Goal: Task Accomplishment & Management: Manage account settings

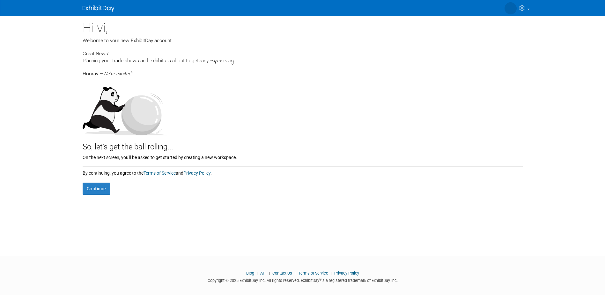
click at [102, 181] on form "Continue" at bounding box center [303, 185] width 440 height 18
click at [95, 189] on button "Continue" at bounding box center [96, 188] width 27 height 12
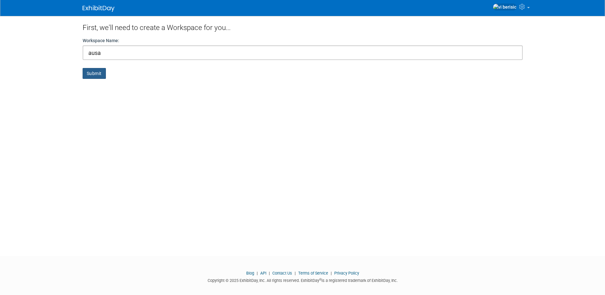
type input "ausa"
click at [98, 70] on button "Submit" at bounding box center [94, 73] width 23 height 11
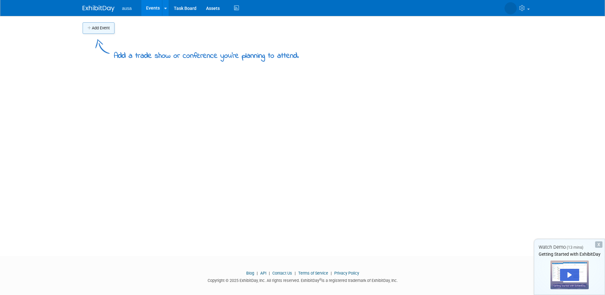
click at [99, 28] on button "Add Event" at bounding box center [99, 27] width 32 height 11
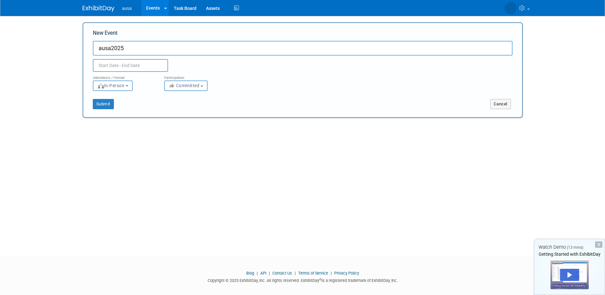
type input "ausa2025"
click at [104, 63] on input "text" at bounding box center [130, 65] width 75 height 13
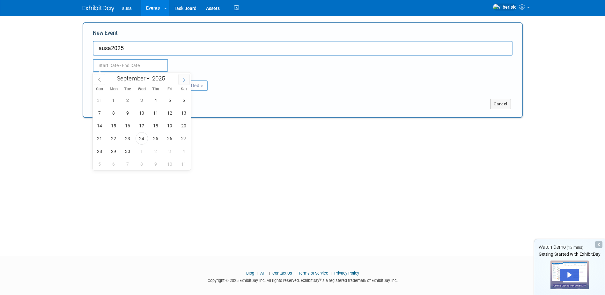
click at [180, 80] on span at bounding box center [183, 79] width 11 height 11
select select "9"
click at [110, 127] on span "13" at bounding box center [113, 125] width 12 height 12
click at [186, 112] on span "11" at bounding box center [184, 113] width 12 height 12
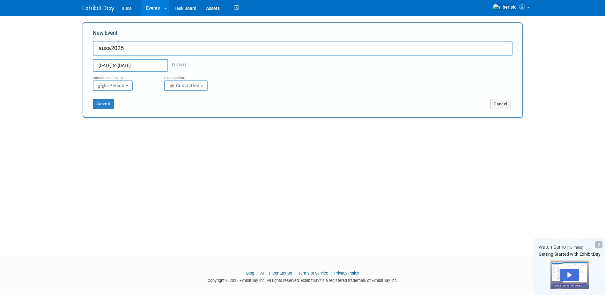
click at [123, 65] on input "Oct 11, 2025 to Oct 13, 2025" at bounding box center [130, 65] width 75 height 13
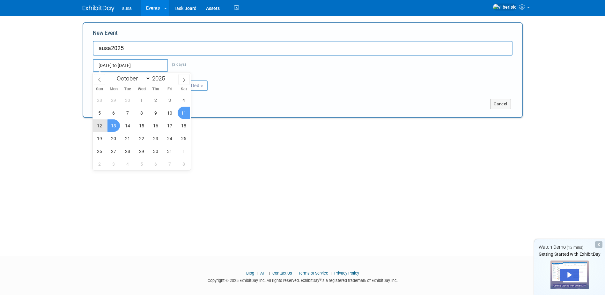
click at [182, 109] on span "11" at bounding box center [184, 113] width 12 height 12
click at [140, 126] on span "15" at bounding box center [142, 125] width 12 height 12
type input "Oct 11, 2025 to Oct 15, 2025"
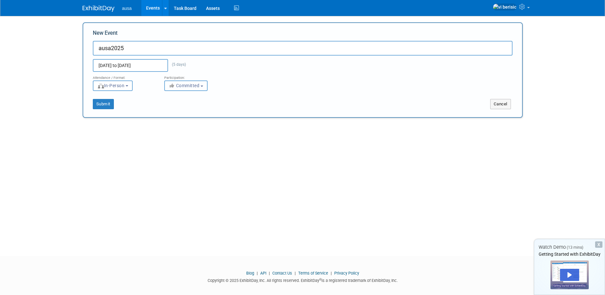
click at [194, 84] on span "Committed" at bounding box center [184, 85] width 31 height 5
click at [103, 105] on button "Submit" at bounding box center [103, 104] width 21 height 10
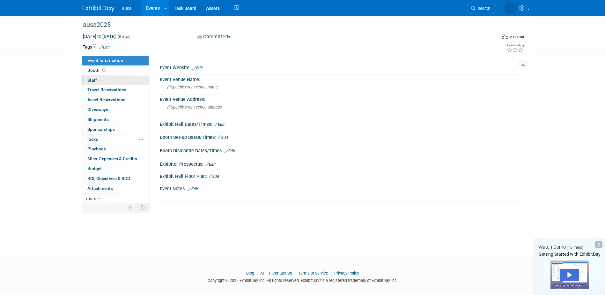
click at [103, 81] on link "0 Staff 0" at bounding box center [115, 81] width 66 height 10
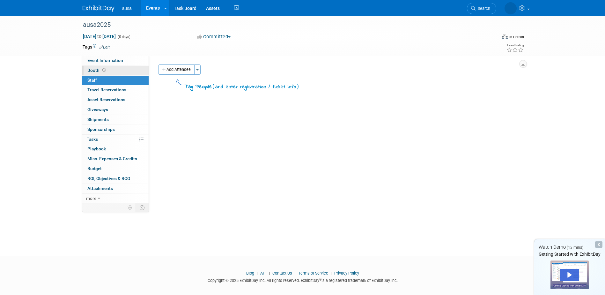
click at [108, 72] on link "Booth" at bounding box center [115, 71] width 66 height 10
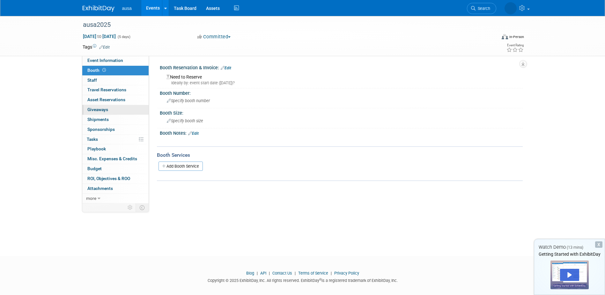
click at [99, 109] on span "Giveaways 0" at bounding box center [97, 109] width 21 height 5
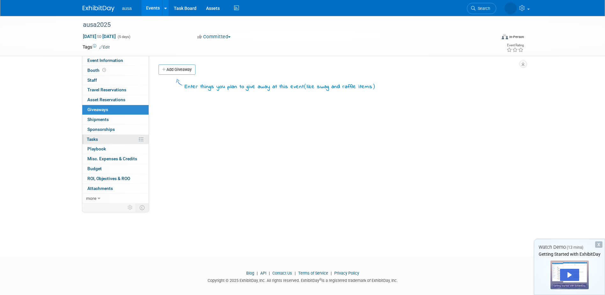
click at [94, 137] on span "Tasks 0%" at bounding box center [92, 138] width 11 height 5
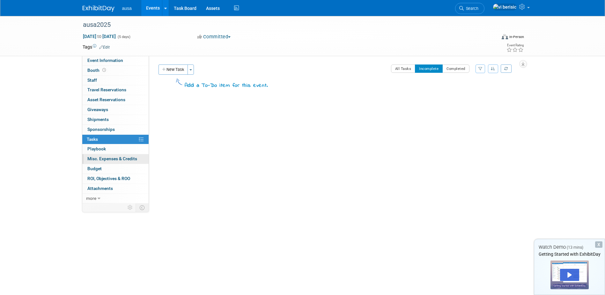
click at [101, 157] on span "Misc. Expenses & Credits 0" at bounding box center [112, 158] width 50 height 5
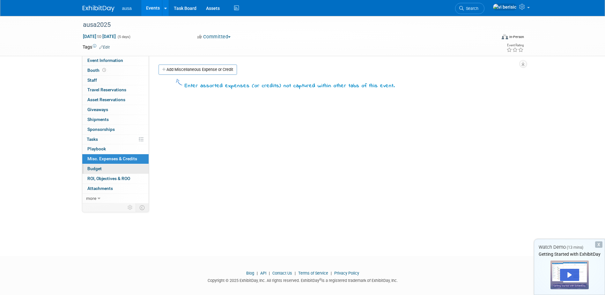
click at [95, 169] on span "Budget" at bounding box center [94, 168] width 14 height 5
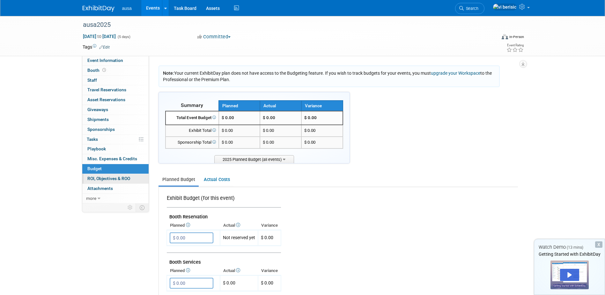
click at [97, 180] on span "ROI, Objectives & ROO 0" at bounding box center [108, 178] width 43 height 5
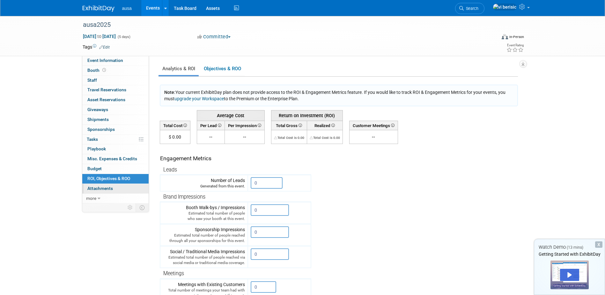
click at [102, 189] on span "Attachments 0" at bounding box center [100, 188] width 26 height 5
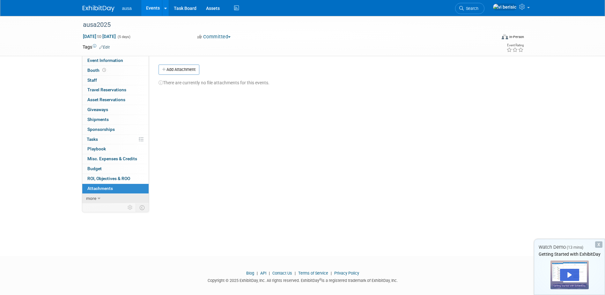
click at [100, 198] on icon at bounding box center [99, 198] width 3 height 4
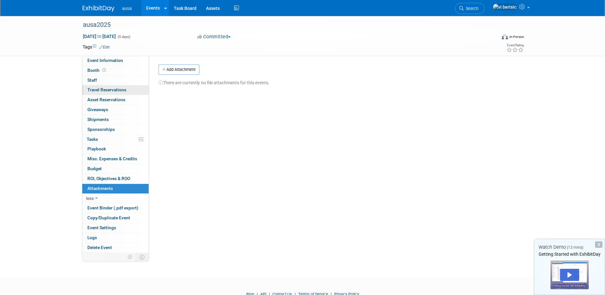
click at [107, 90] on span "Travel Reservations 0" at bounding box center [106, 89] width 39 height 5
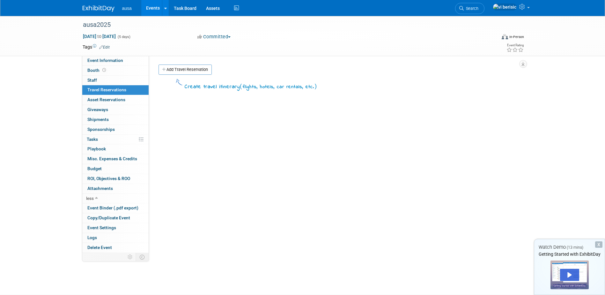
click at [188, 75] on div "Add Travel Reservation" at bounding box center [335, 70] width 357 height 12
click at [189, 70] on link "Add Travel Reservation" at bounding box center [184, 69] width 53 height 10
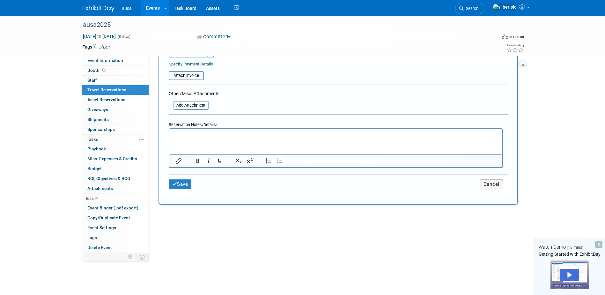
scroll to position [478, 0]
